Goal: Task Accomplishment & Management: Use online tool/utility

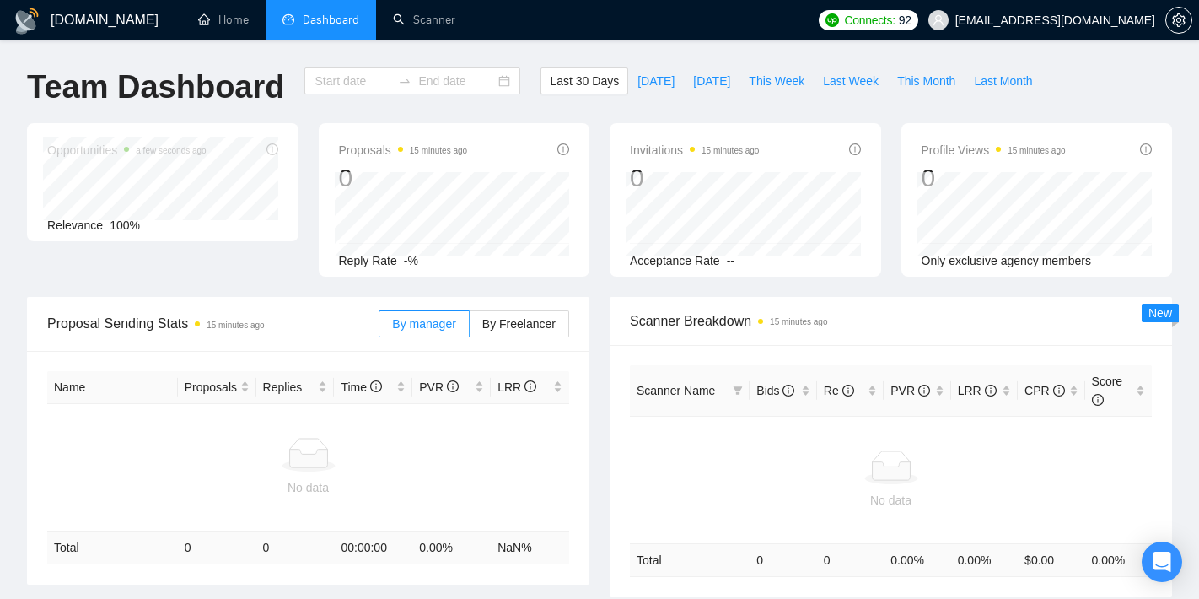
type input "[DATE]"
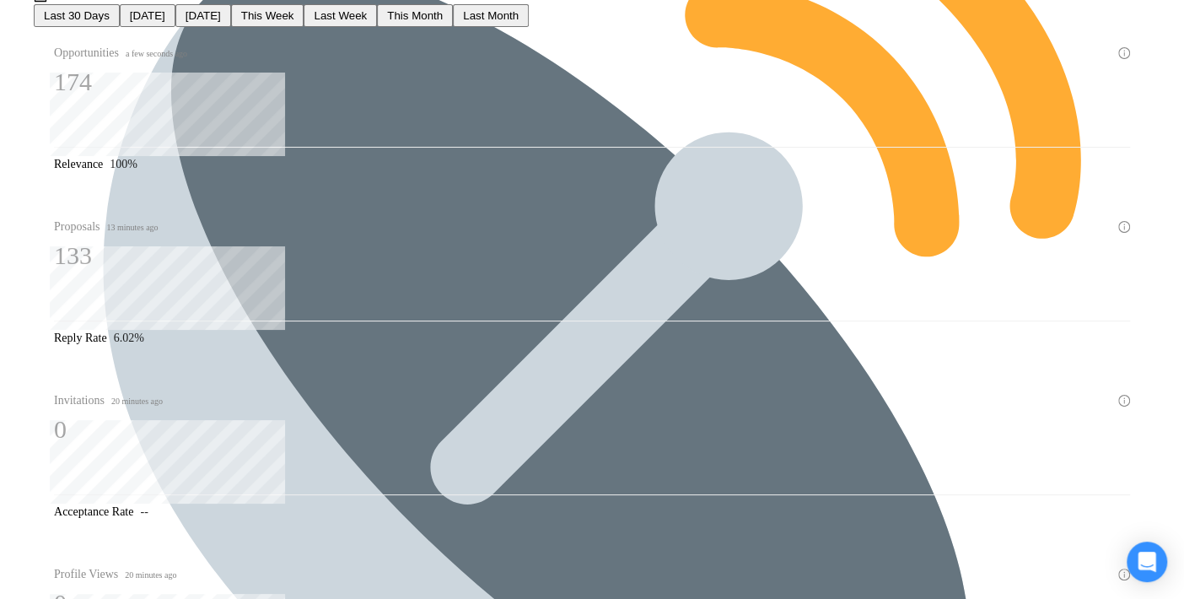
scroll to position [187, 0]
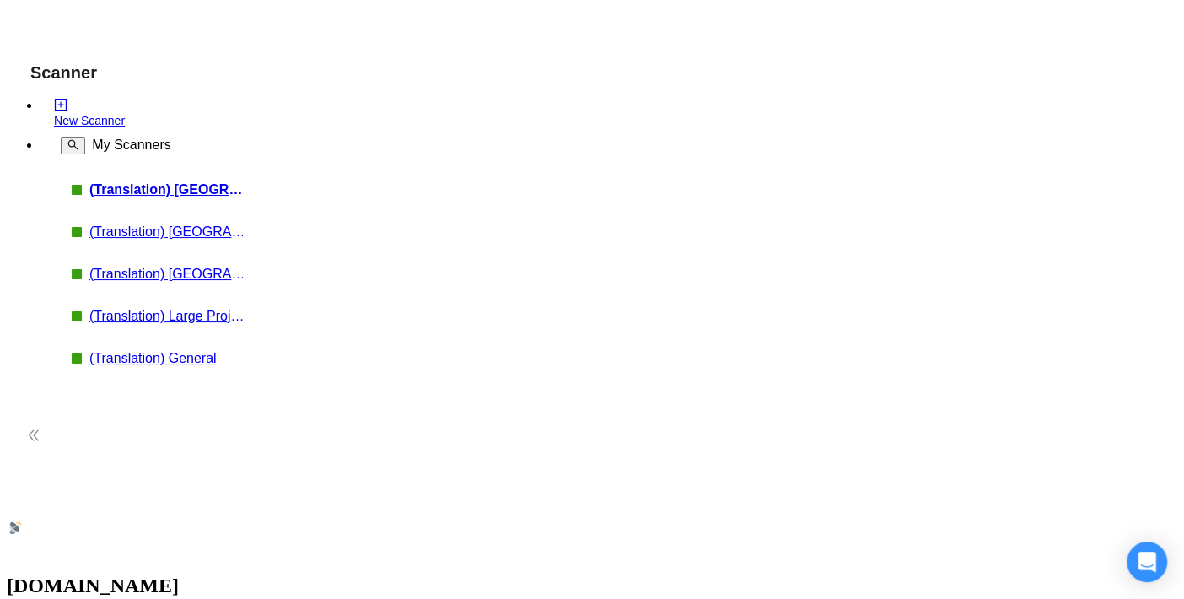
checkbox input "true"
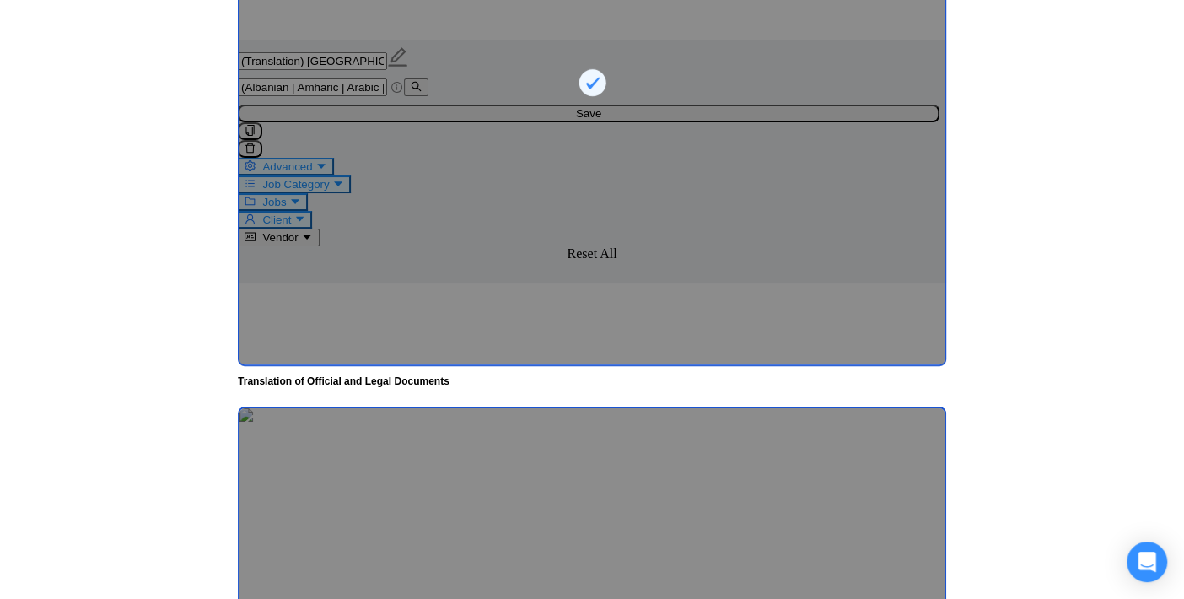
scroll to position [3443, 0]
